Goal: Transaction & Acquisition: Purchase product/service

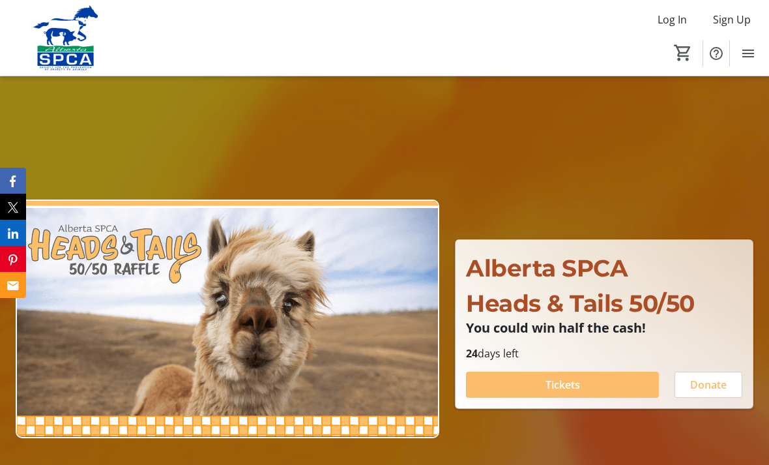
click at [577, 392] on span "Tickets" at bounding box center [563, 385] width 35 height 16
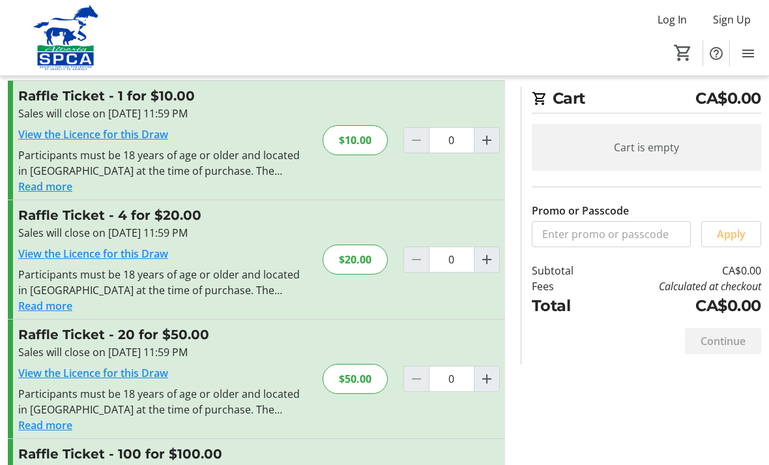
scroll to position [94, 0]
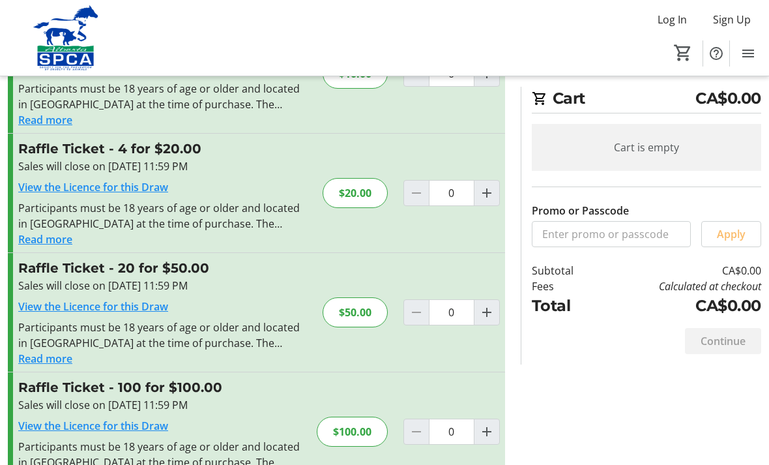
click at [485, 437] on mat-icon "Increment by one" at bounding box center [487, 432] width 16 height 16
type input "1"
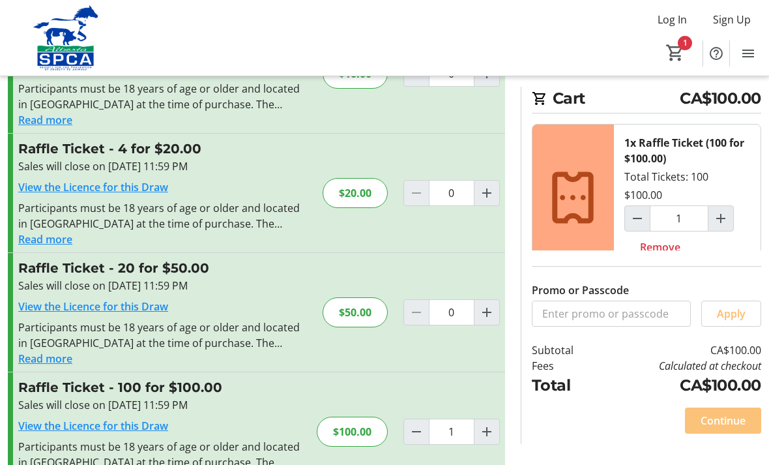
click at [724, 428] on span "Continue" at bounding box center [723, 421] width 45 height 16
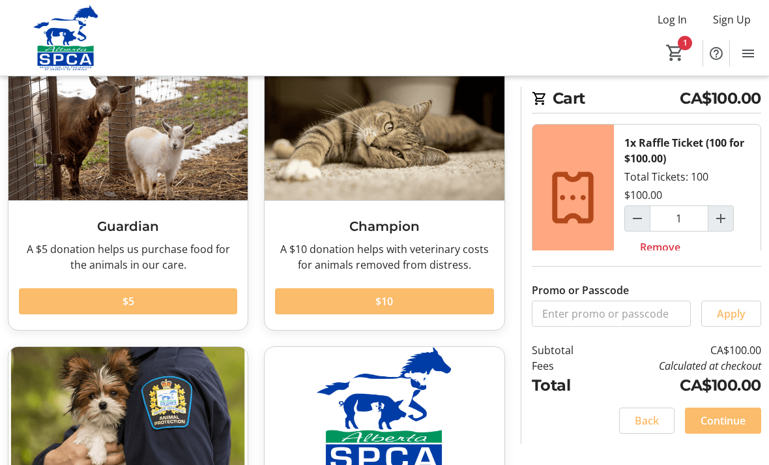
scroll to position [207, 0]
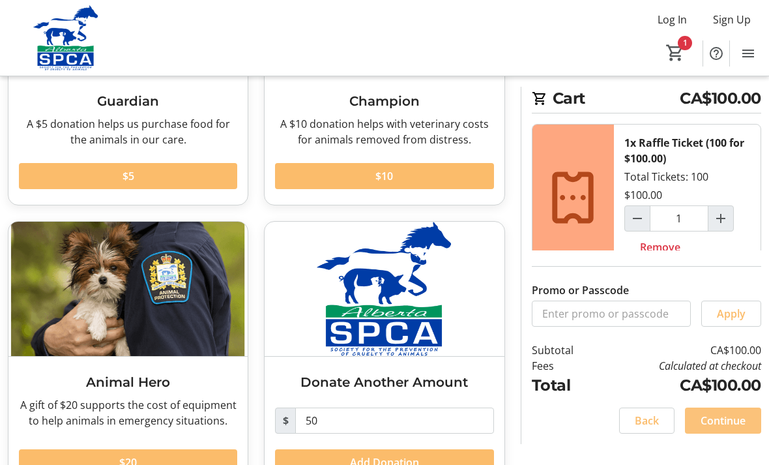
click at [723, 428] on span "Continue" at bounding box center [723, 421] width 45 height 16
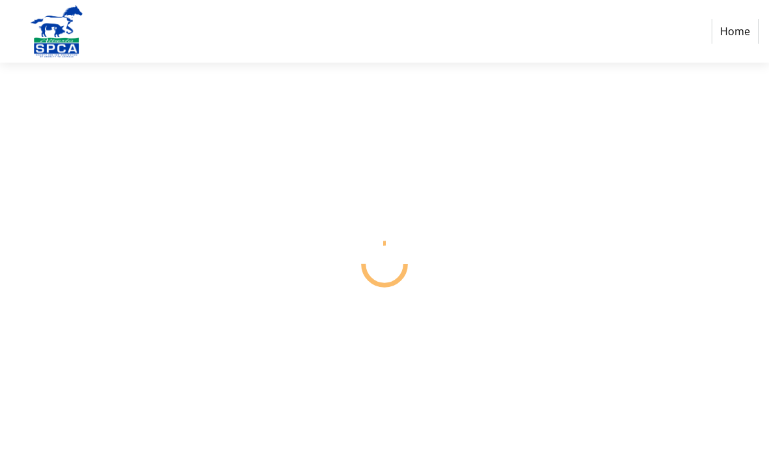
select select "CA"
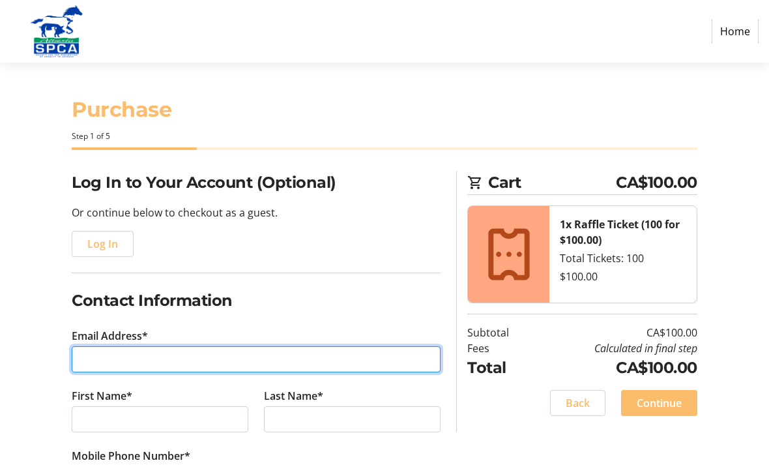
click at [223, 355] on input "Email Address*" at bounding box center [256, 359] width 369 height 26
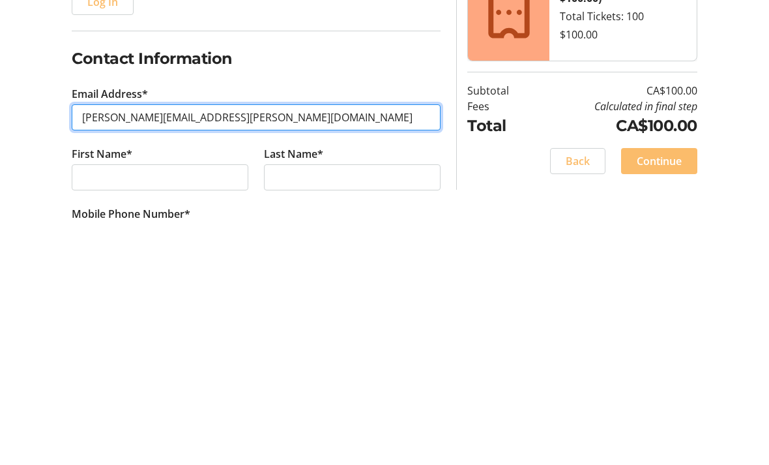
type input "[PERSON_NAME][EMAIL_ADDRESS][PERSON_NAME][DOMAIN_NAME]"
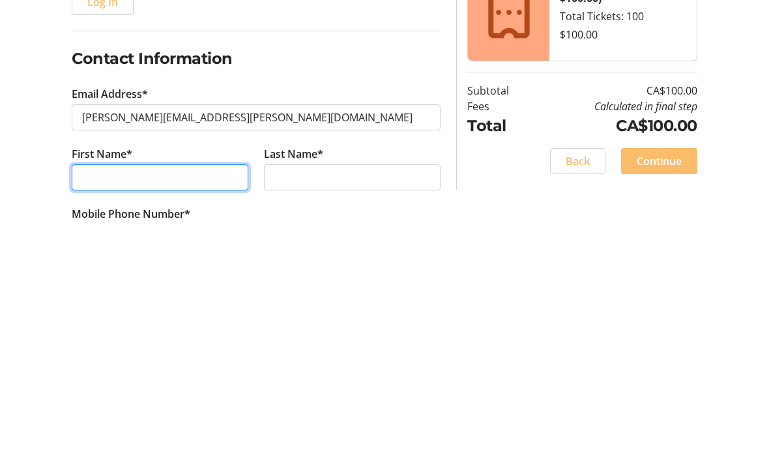
click at [185, 406] on input "First Name*" at bounding box center [160, 419] width 177 height 26
type input "[PERSON_NAME]"
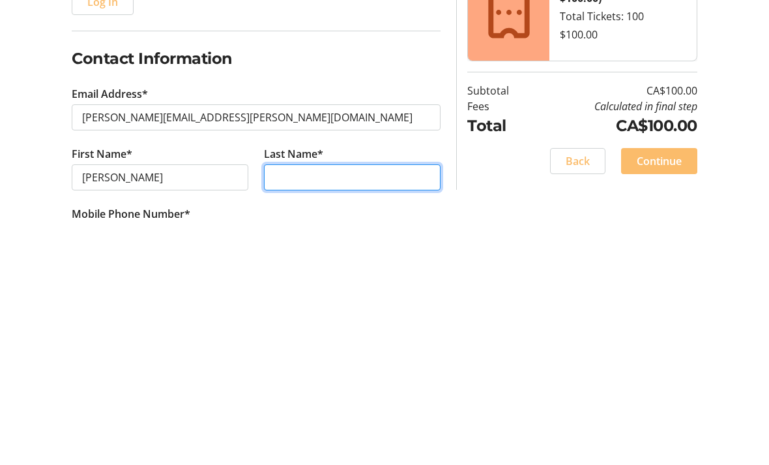
click at [359, 406] on input "Last Name*" at bounding box center [352, 419] width 177 height 26
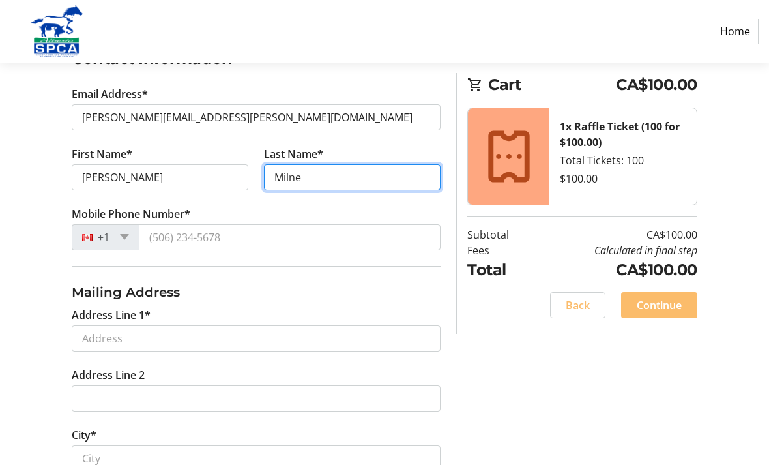
type input "Milne"
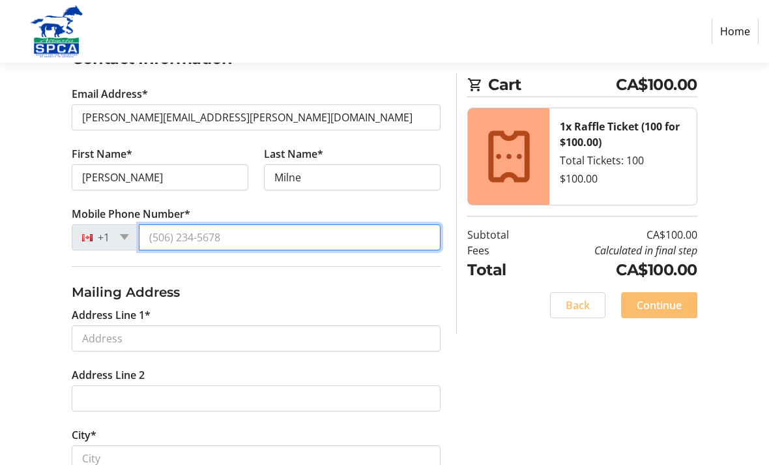
click at [288, 238] on input "Mobile Phone Number*" at bounding box center [290, 237] width 302 height 26
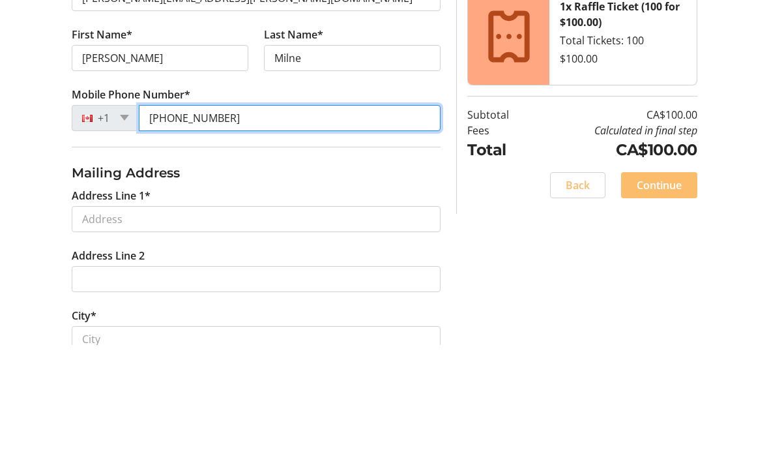
type input "[PHONE_NUMBER]"
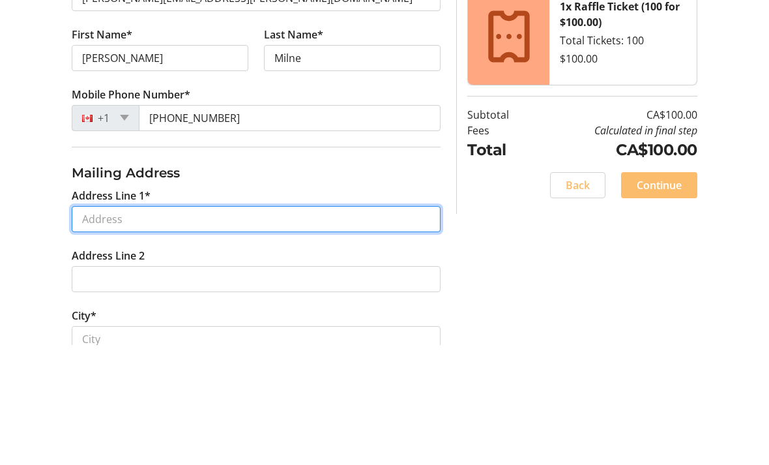
click at [203, 326] on input "Address Line 1*" at bounding box center [256, 339] width 369 height 26
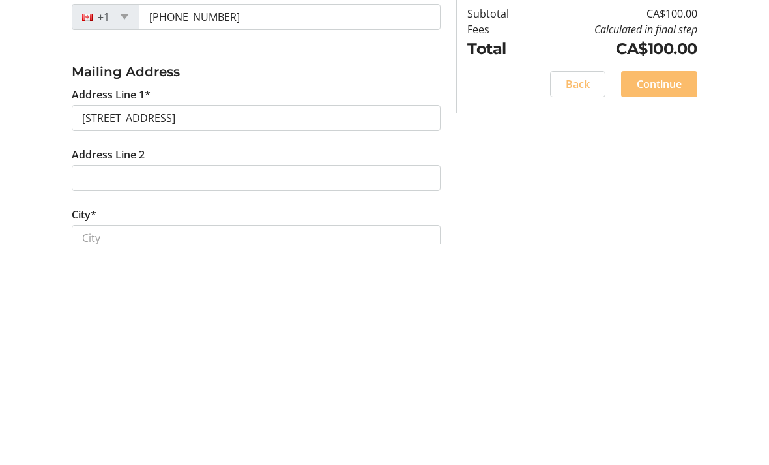
scroll to position [463, 0]
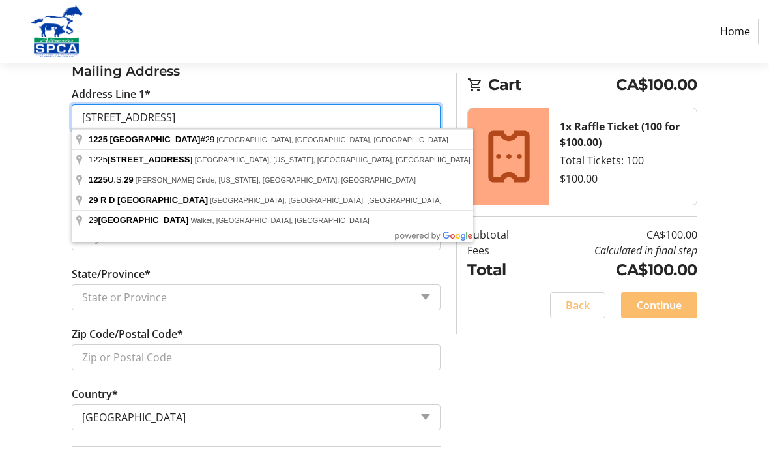
type input "[STREET_ADDRESS]"
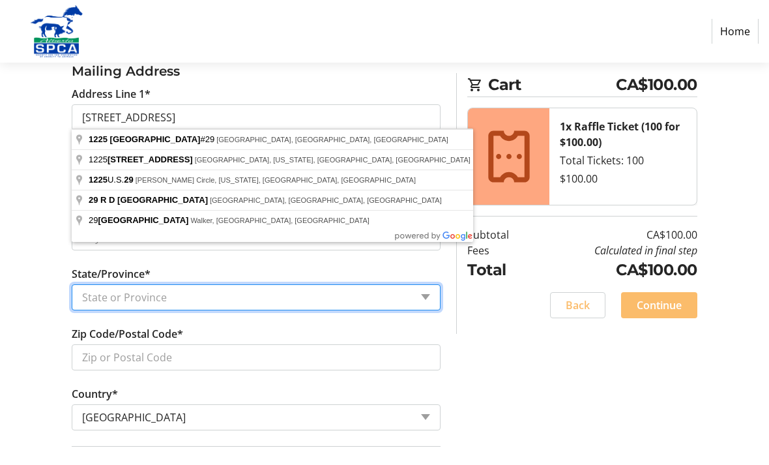
click at [95, 291] on select "State or Province State or Province [GEOGRAPHIC_DATA] [GEOGRAPHIC_DATA] [GEOGRA…" at bounding box center [256, 297] width 369 height 26
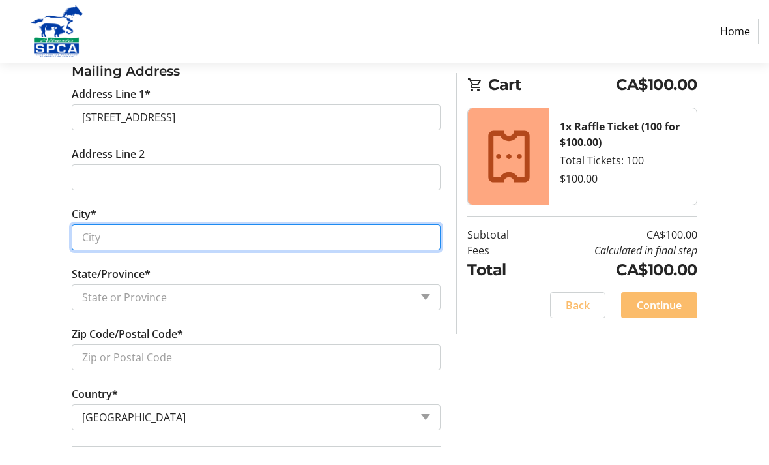
click at [101, 236] on input "City*" at bounding box center [256, 237] width 369 height 26
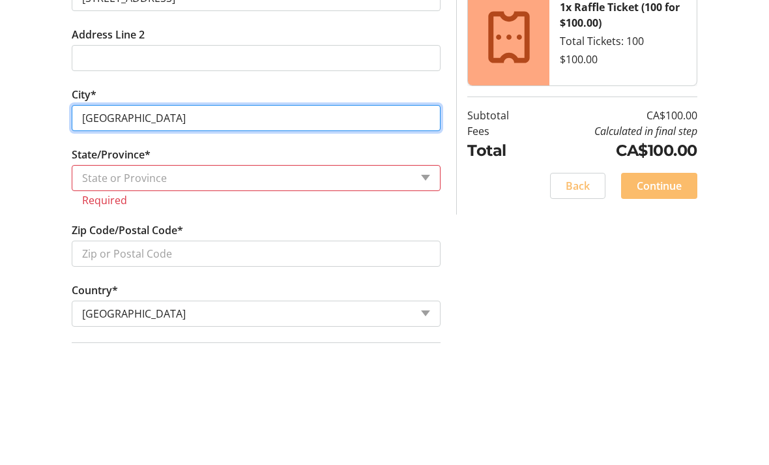
type input "[GEOGRAPHIC_DATA]"
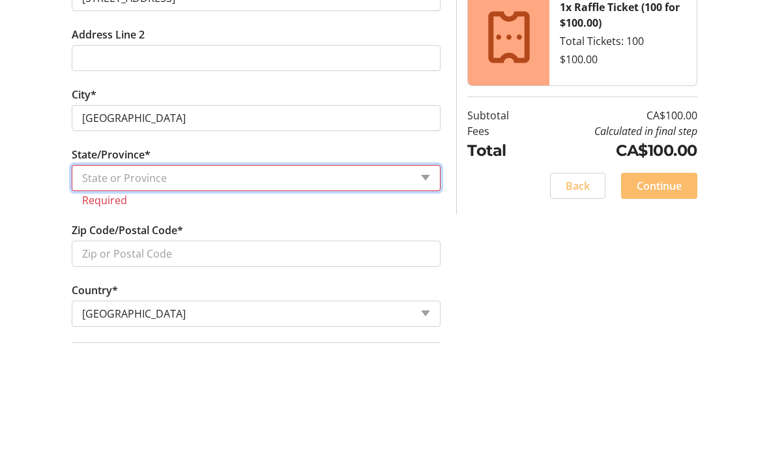
click at [235, 285] on select "State or Province State or Province [GEOGRAPHIC_DATA] [GEOGRAPHIC_DATA] [GEOGRA…" at bounding box center [256, 298] width 369 height 26
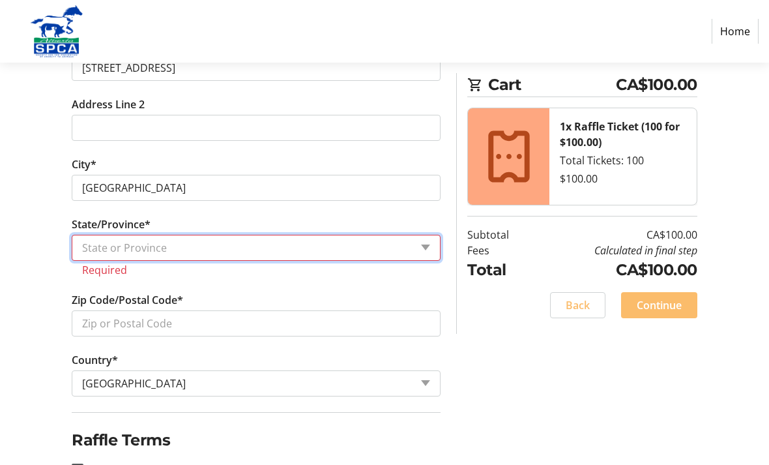
select select "AB"
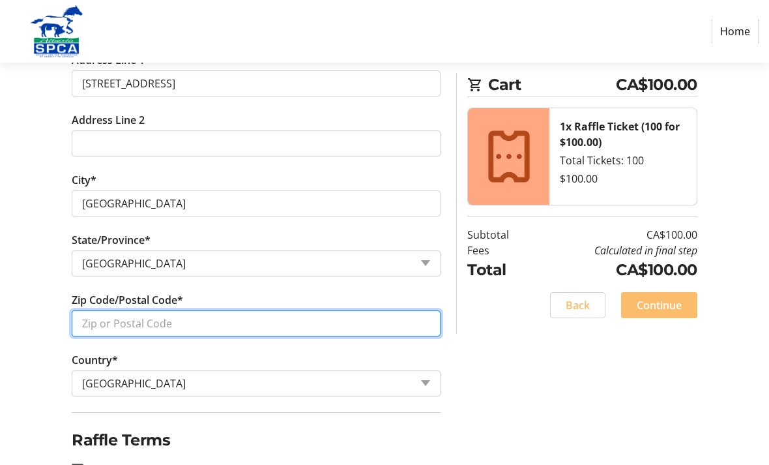
click at [195, 327] on input "Zip Code/Postal Code*" at bounding box center [256, 323] width 369 height 26
type input "T6M2W7"
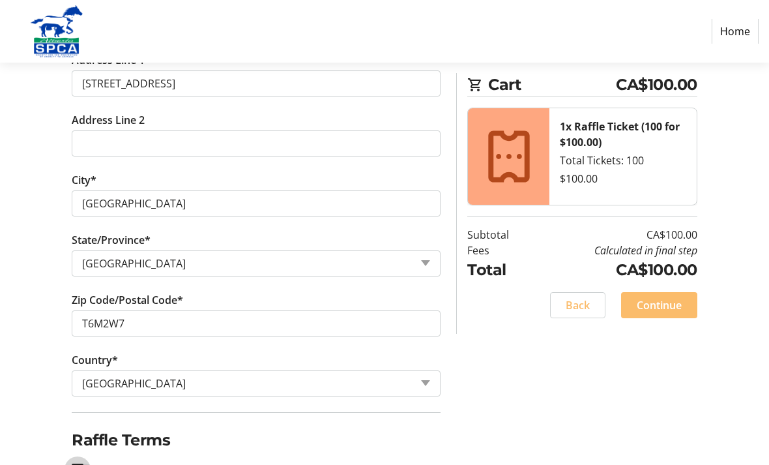
click at [78, 464] on input "I acknowledge that I am at least 18 years of age or older.*" at bounding box center [78, 470] width 12 height 12
checkbox input "true"
click at [662, 303] on span "Continue" at bounding box center [659, 305] width 45 height 16
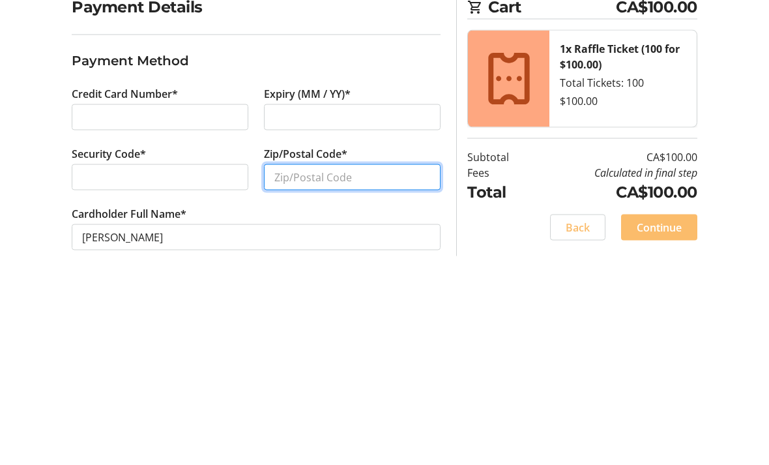
click at [334, 340] on input "Zip/Postal Code*" at bounding box center [352, 353] width 177 height 26
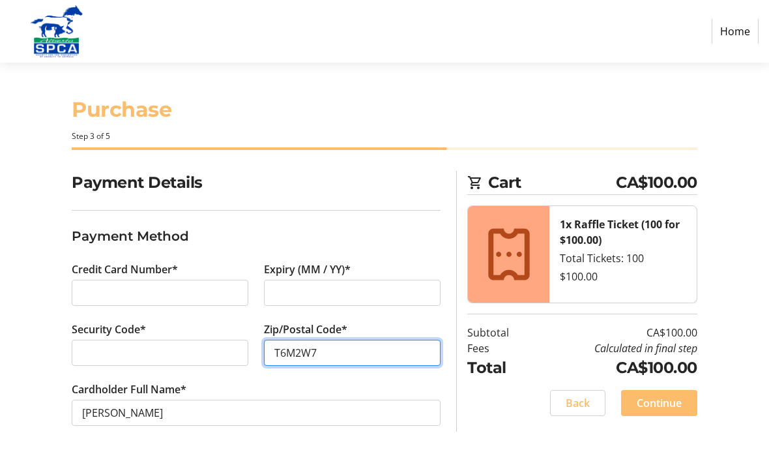
type input "T6M2W7"
click at [667, 402] on span "Continue" at bounding box center [659, 403] width 45 height 16
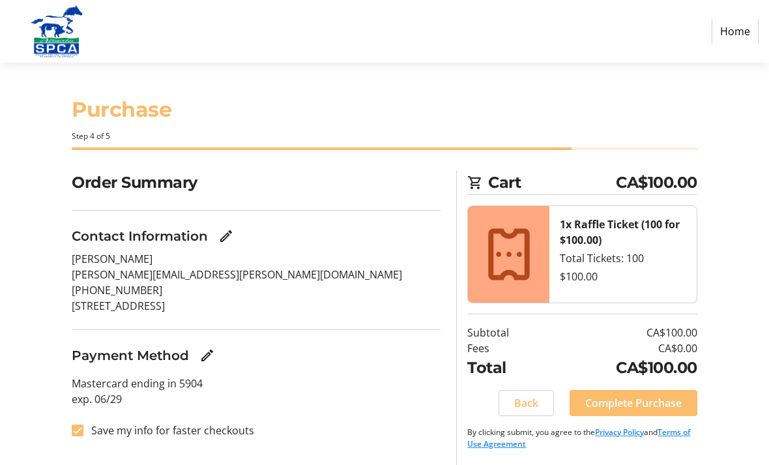
click at [633, 402] on span "Complete Purchase" at bounding box center [633, 403] width 96 height 16
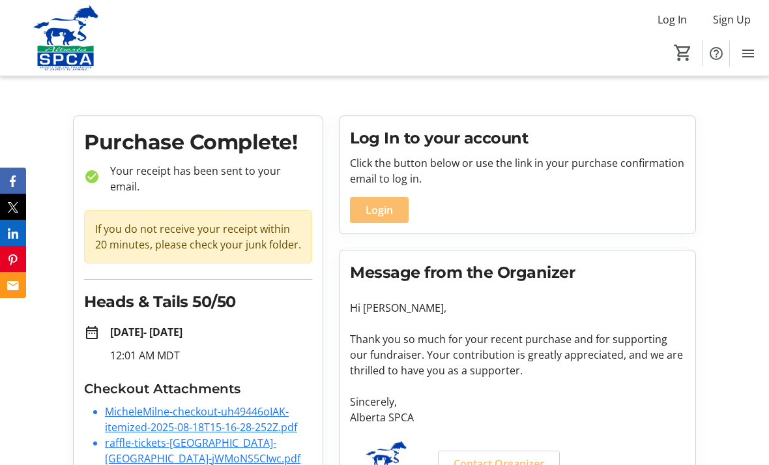
click at [169, 441] on link "raffle-tickets-[GEOGRAPHIC_DATA]-[GEOGRAPHIC_DATA]-jWMoNS5CIwc.pdf" at bounding box center [203, 451] width 196 height 30
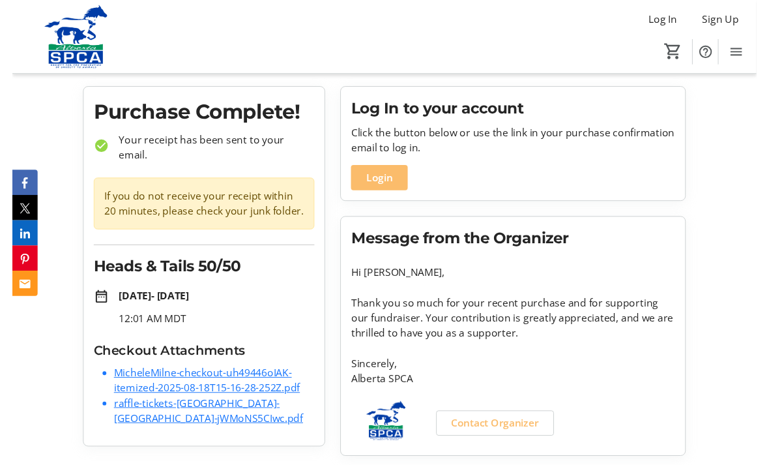
scroll to position [45, 0]
